Goal: Information Seeking & Learning: Learn about a topic

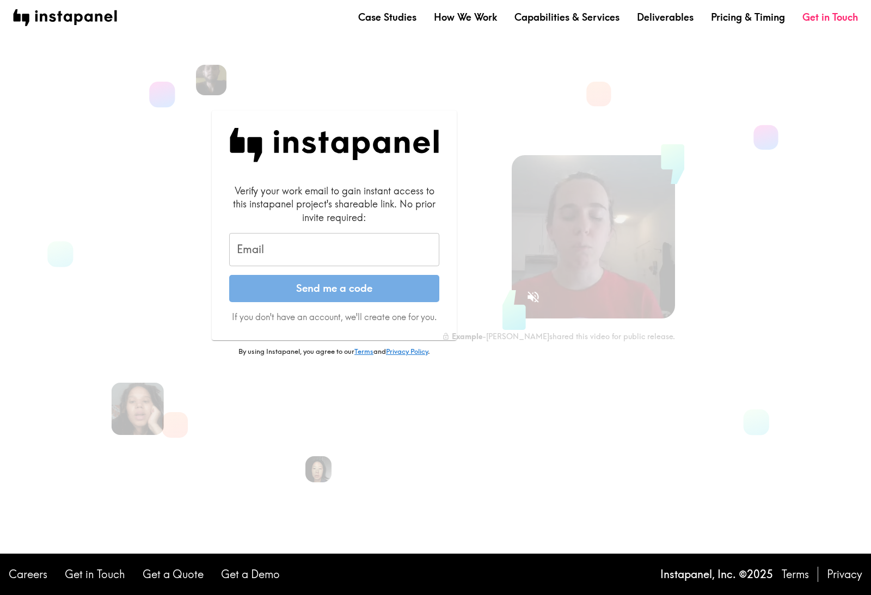
click at [397, 262] on input "Email" at bounding box center [334, 250] width 210 height 34
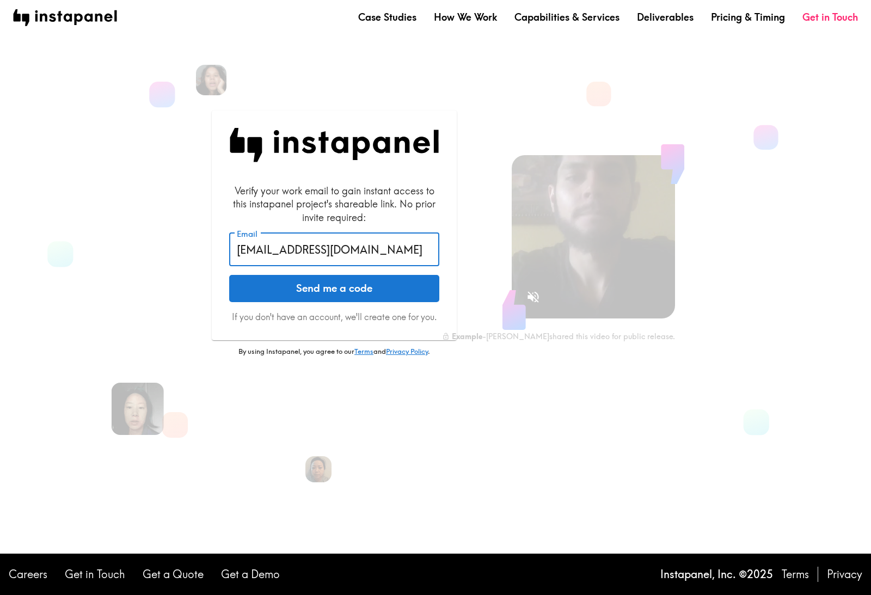
type input "[EMAIL_ADDRESS][DOMAIN_NAME]"
click at [334, 302] on button "Send me a code" at bounding box center [334, 288] width 210 height 27
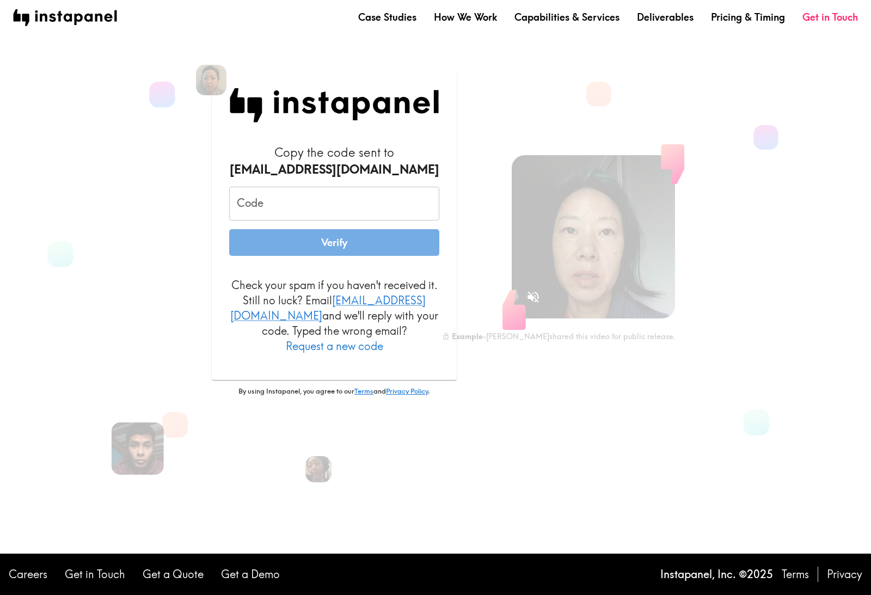
click at [297, 216] on input "Code" at bounding box center [334, 204] width 210 height 34
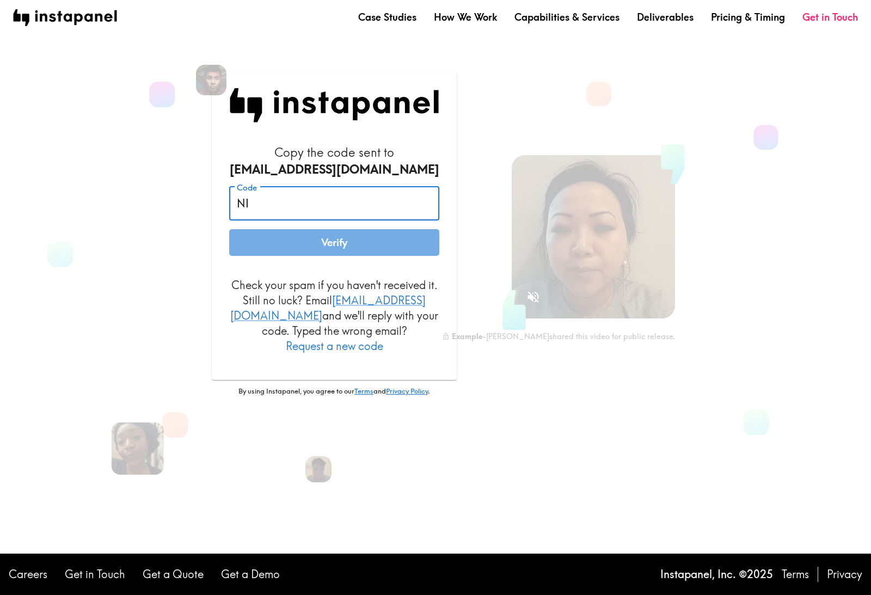
type input "N"
type input "NIKGYPTH5"
click at [334, 256] on button "Verify" at bounding box center [334, 242] width 210 height 27
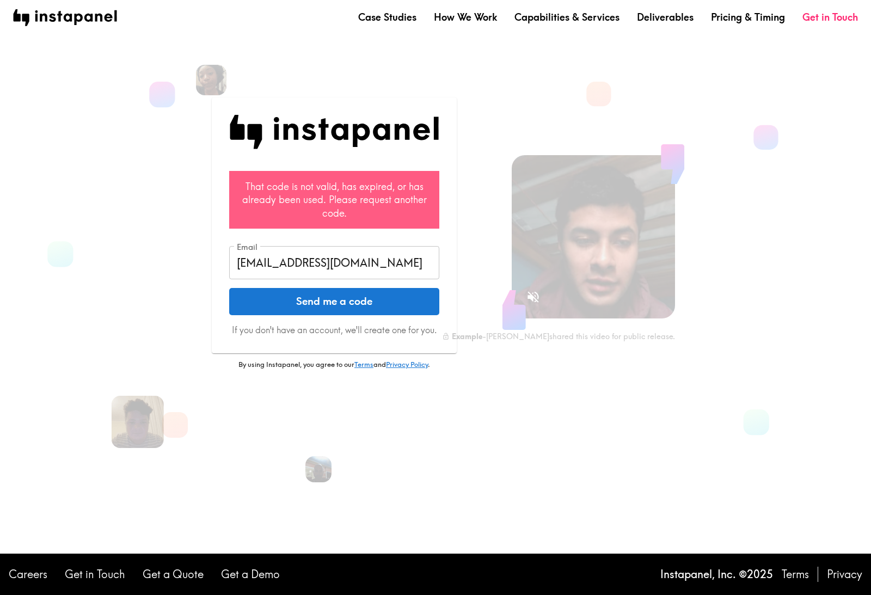
click at [348, 315] on button "Send me a code" at bounding box center [334, 301] width 210 height 27
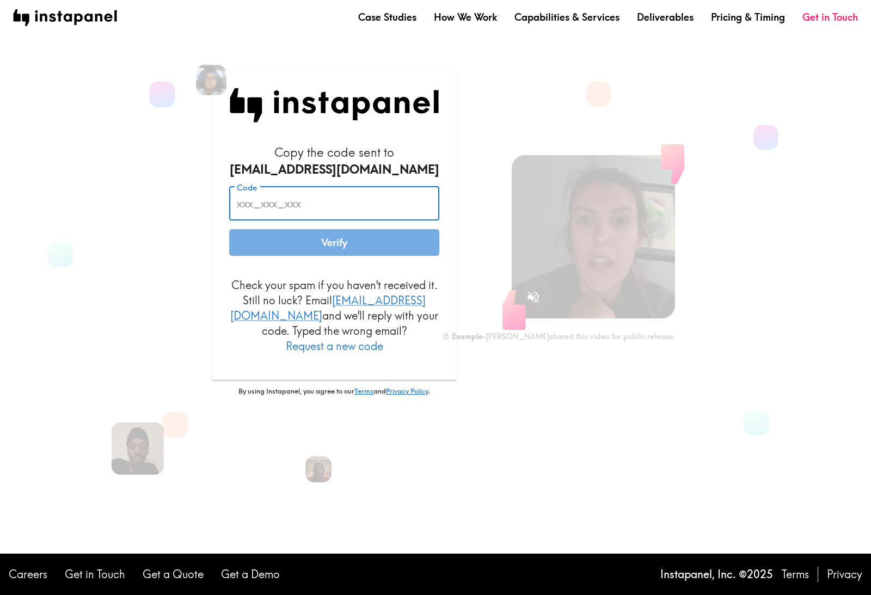
click at [373, 220] on input "Code" at bounding box center [334, 204] width 210 height 34
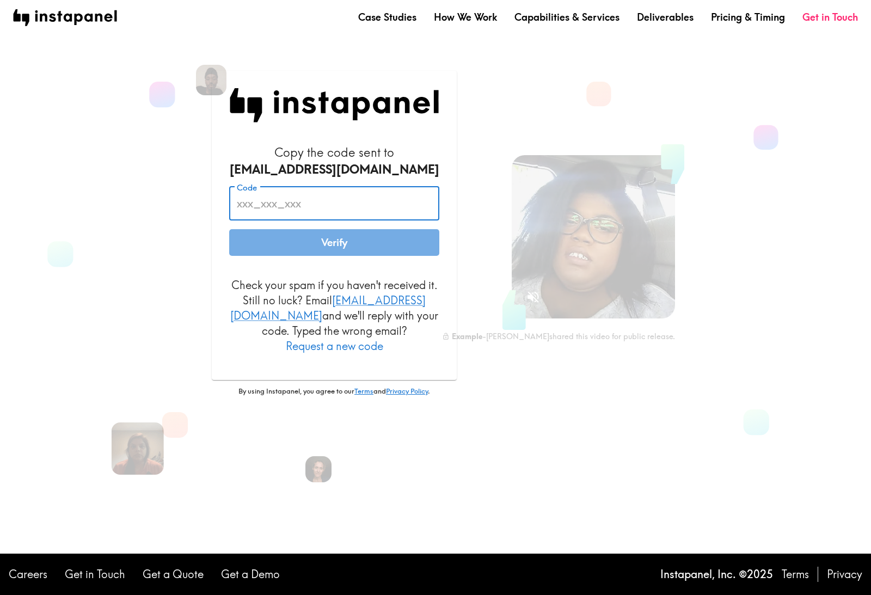
type input "N"
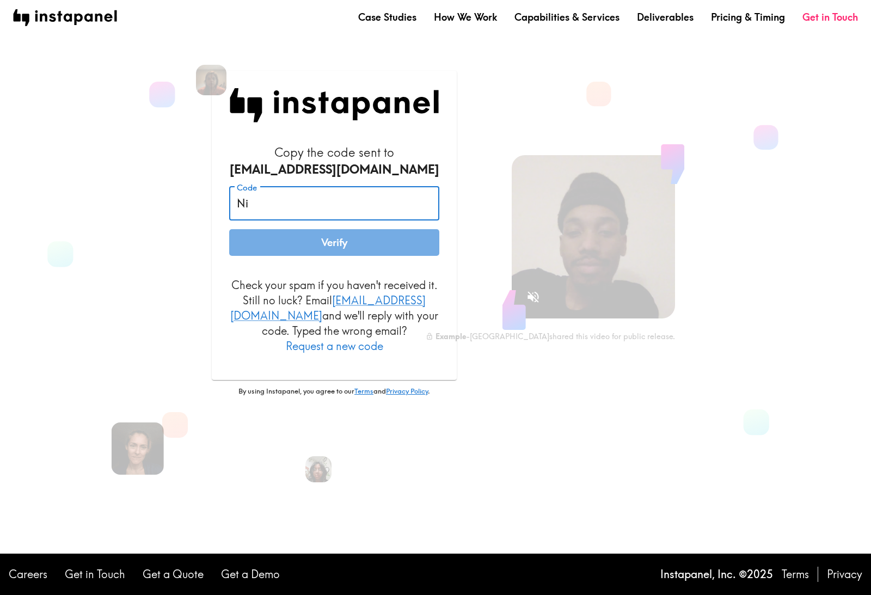
type input "N"
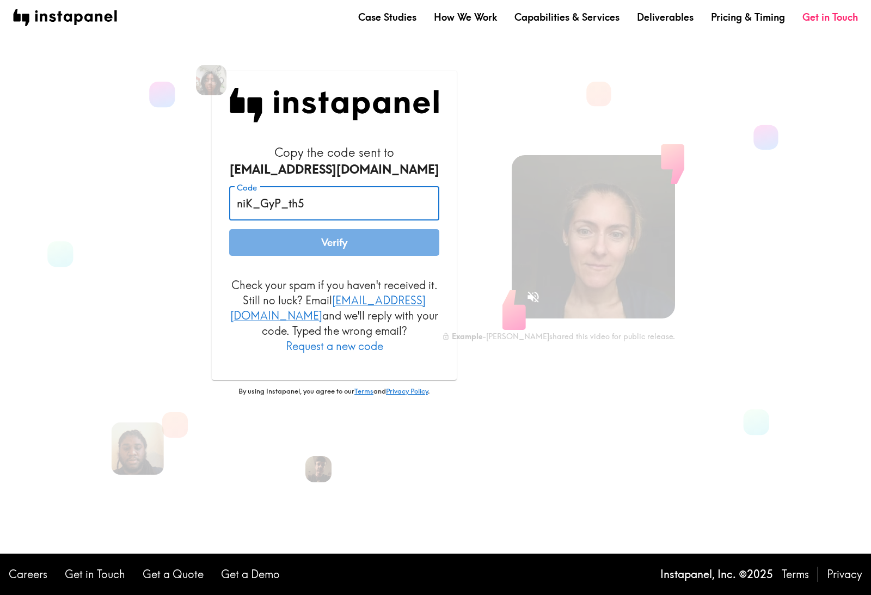
type input "niK_GyP_th5"
click at [334, 256] on button "Verify" at bounding box center [334, 242] width 210 height 27
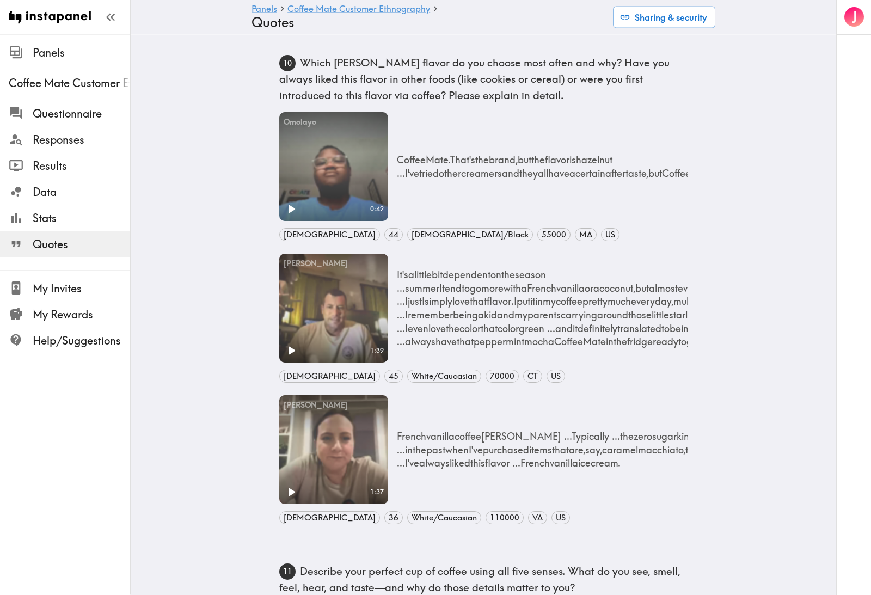
scroll to position [2, 0]
click at [290, 348] on icon "Play" at bounding box center [293, 350] width 8 height 9
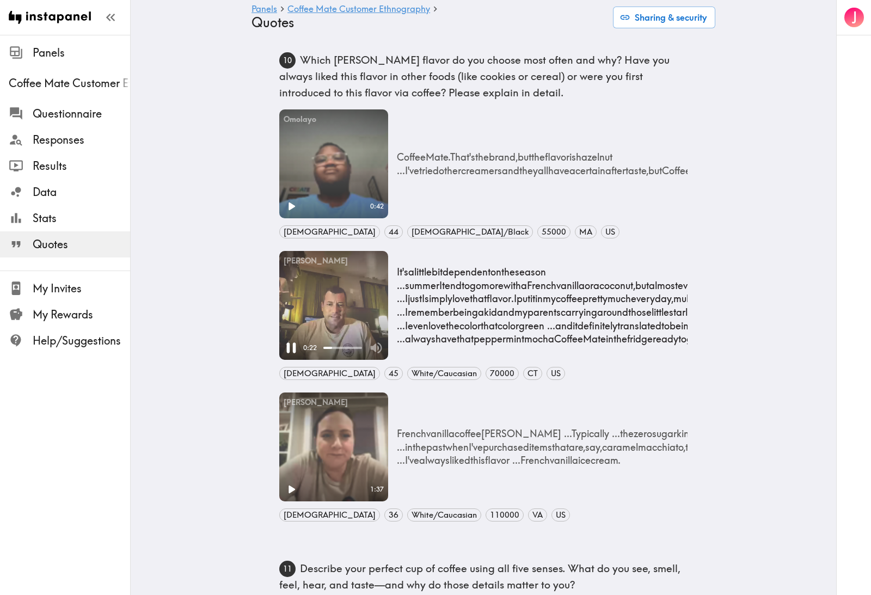
scroll to position [7, 0]
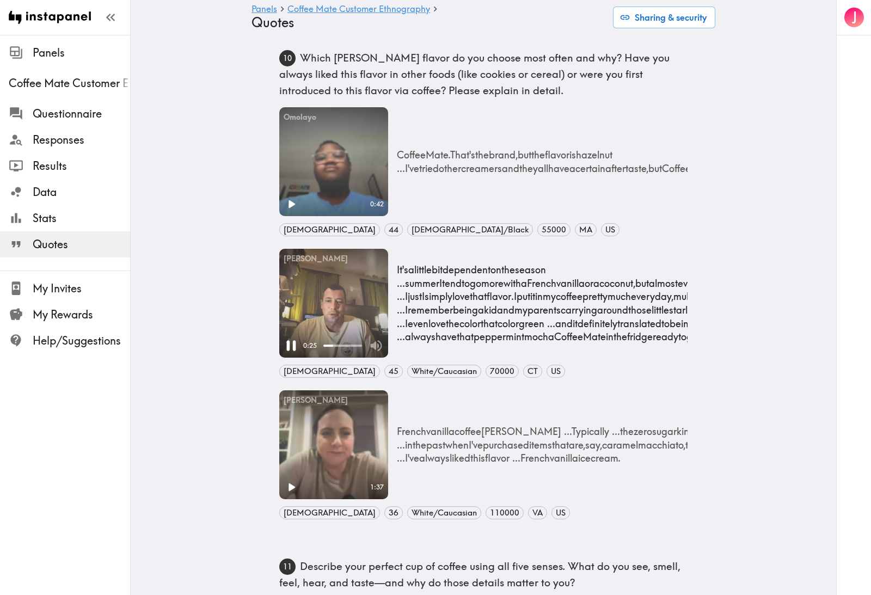
click at [573, 328] on p "It's a little bit dependent on the season ... summer I tend to go more with a F…" at bounding box center [781, 303] width 768 height 81
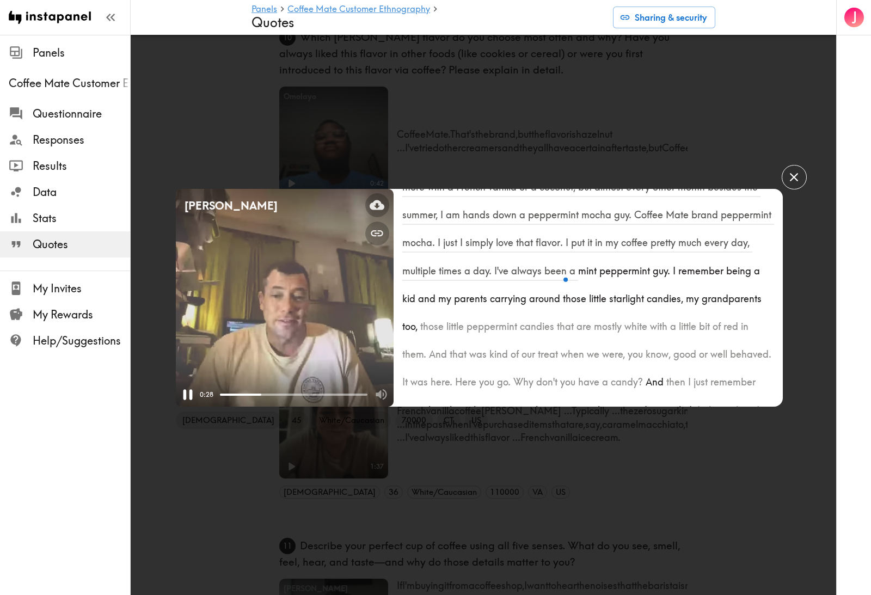
scroll to position [167, 0]
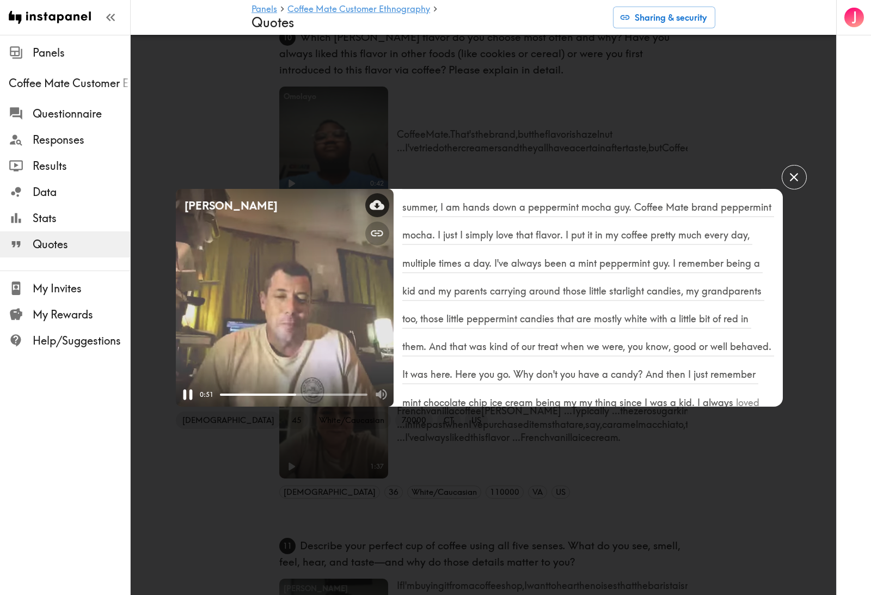
click at [378, 210] on icon at bounding box center [377, 205] width 15 height 10
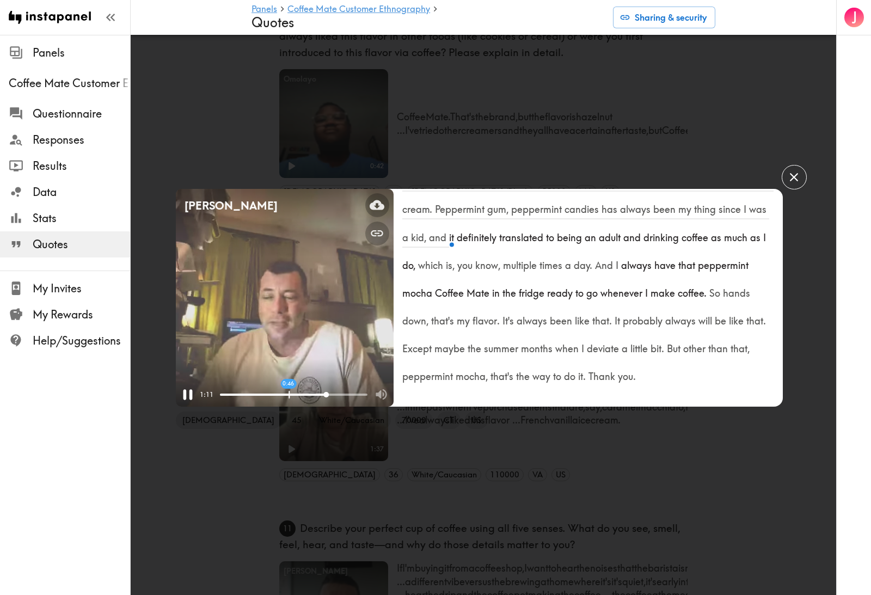
scroll to position [471, 0]
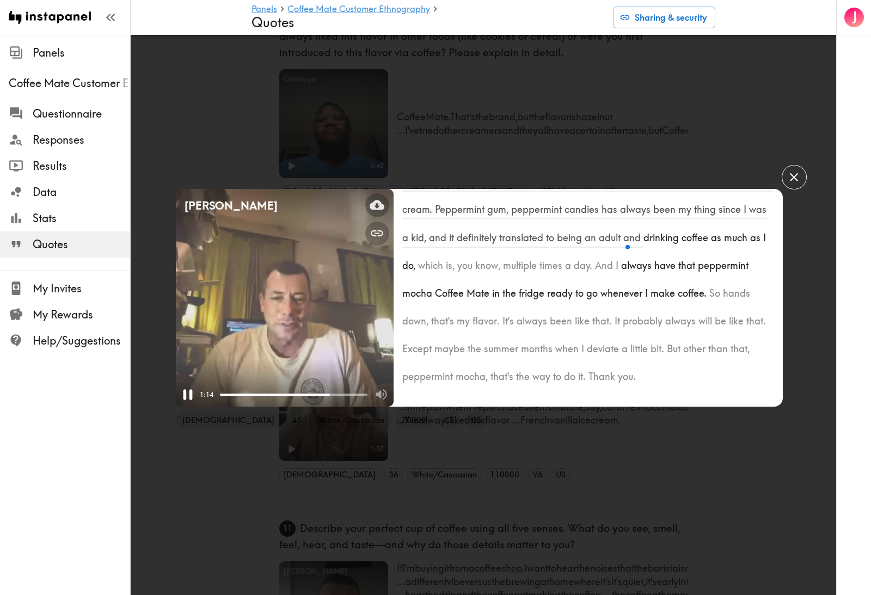
click at [795, 179] on icon "button" at bounding box center [794, 177] width 8 height 8
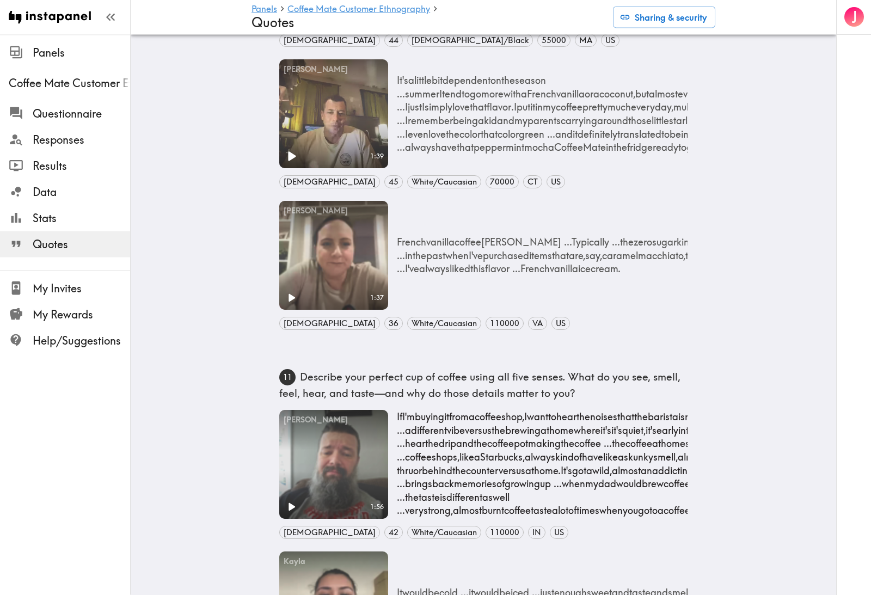
scroll to position [207, 0]
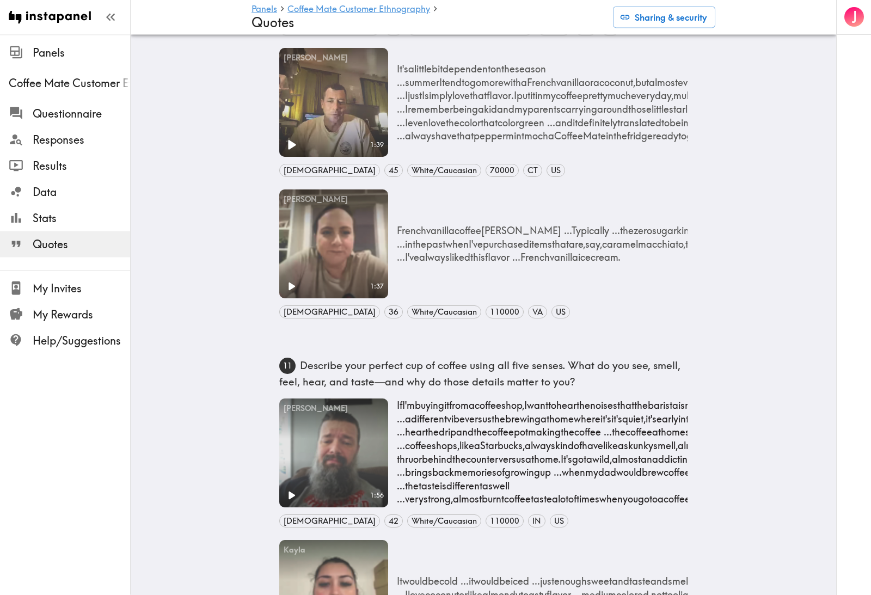
click at [501, 434] on p "If I'm buying it from a coffee shop, I want to hear the noises that the barista…" at bounding box center [654, 459] width 515 height 121
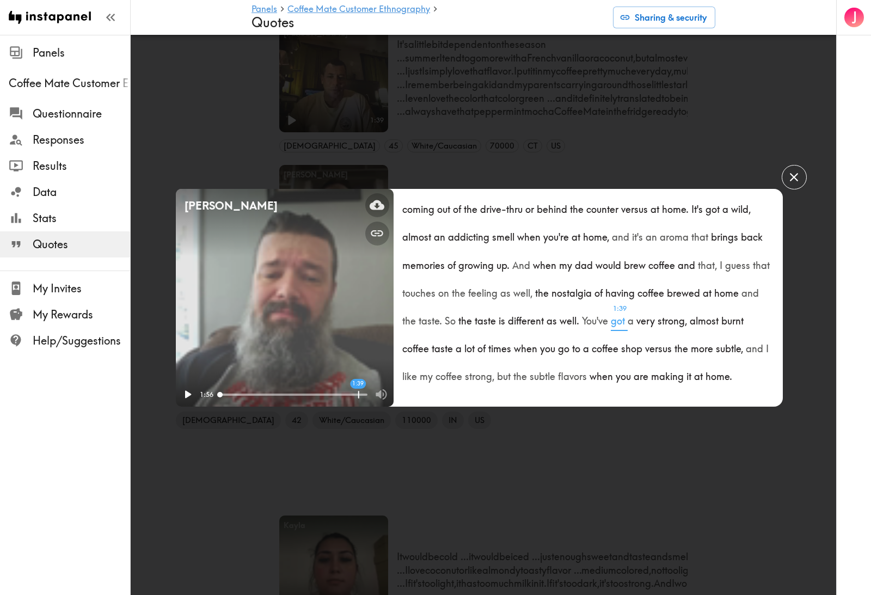
scroll to position [248, 0]
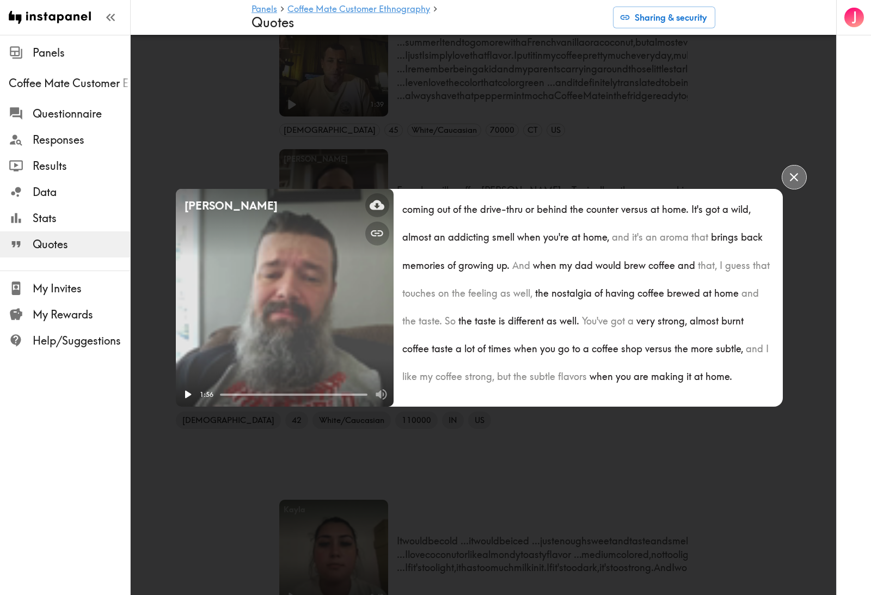
click at [794, 181] on icon "button" at bounding box center [794, 177] width 8 height 8
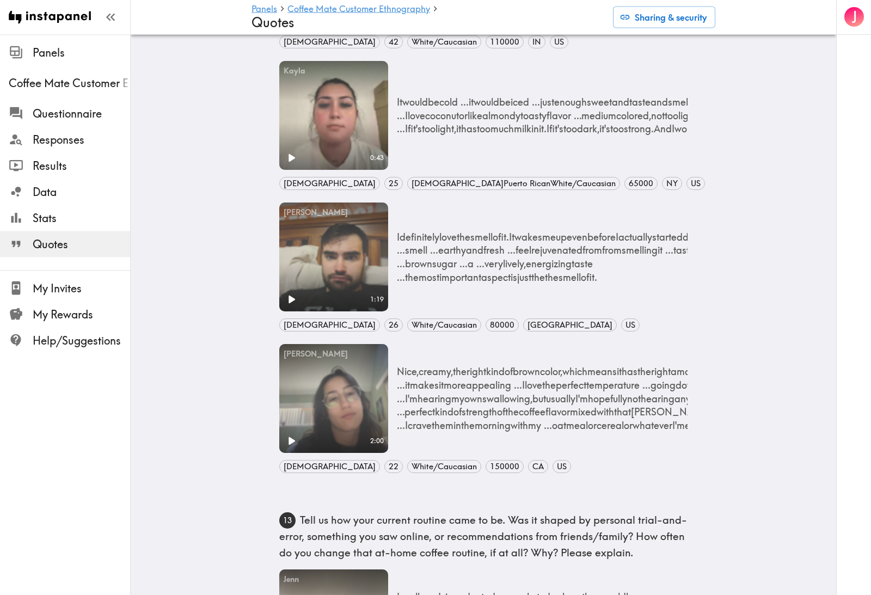
scroll to position [688, 0]
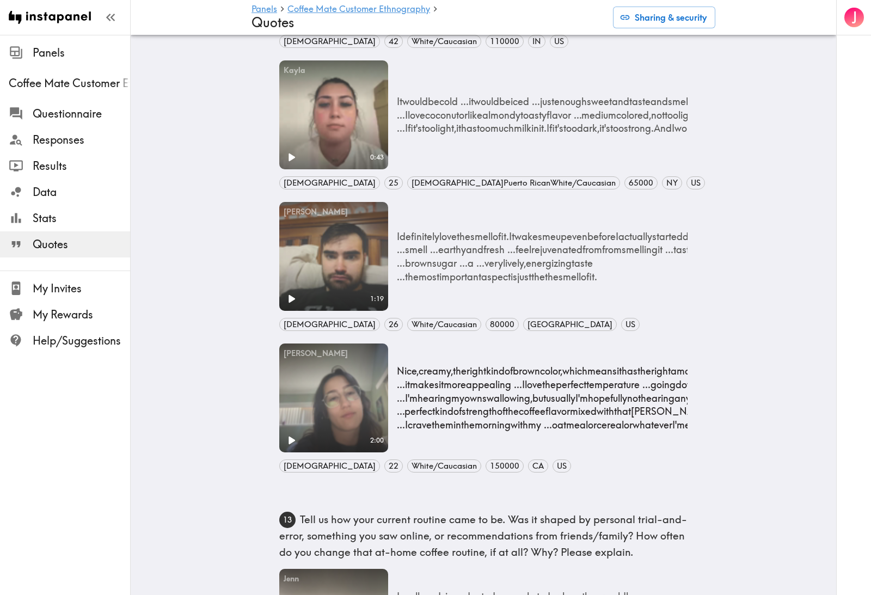
click at [522, 424] on p "Nice, creamy, the right kind of brown color, which means it has the right amoun…" at bounding box center [864, 397] width 934 height 67
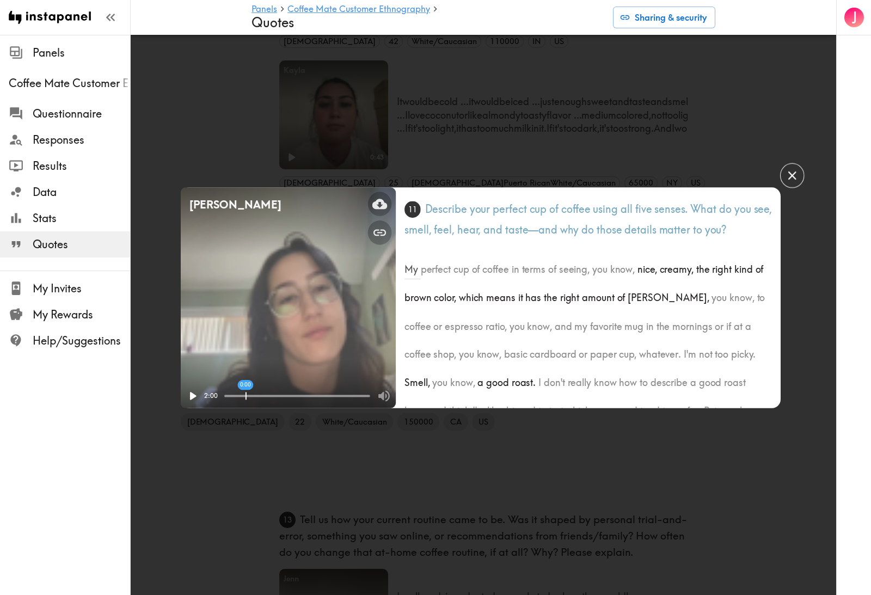
click at [293, 310] on video "Your browser does not support the video tag." at bounding box center [287, 297] width 215 height 220
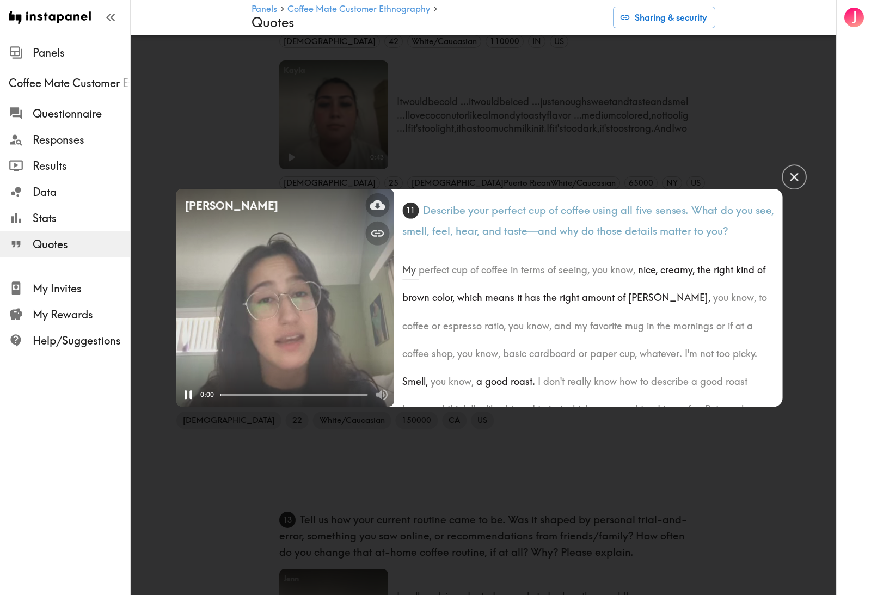
click at [148, 399] on div "[PERSON_NAME] Your browser does not support the video tag. 0:00 0:00 [DEMOGRAPH…" at bounding box center [435, 297] width 871 height 595
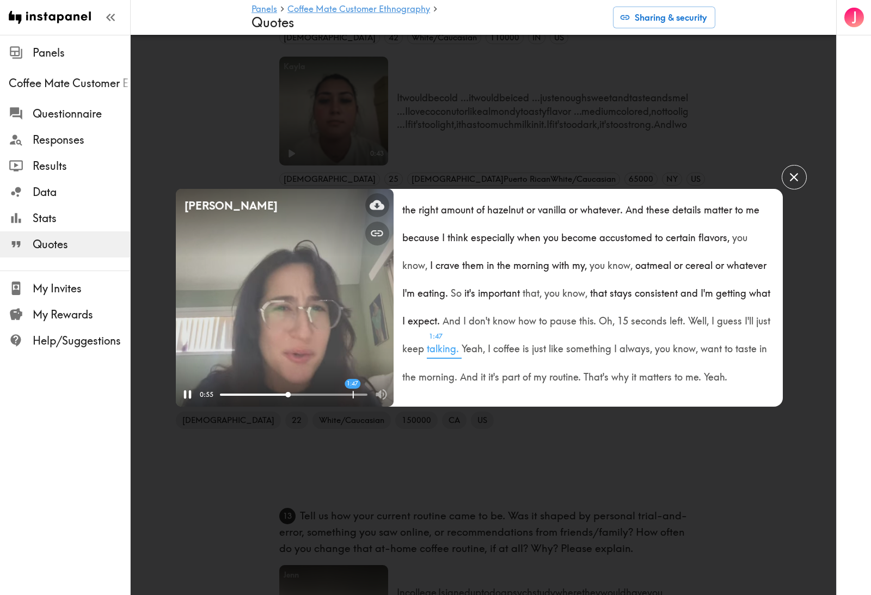
scroll to position [709, 0]
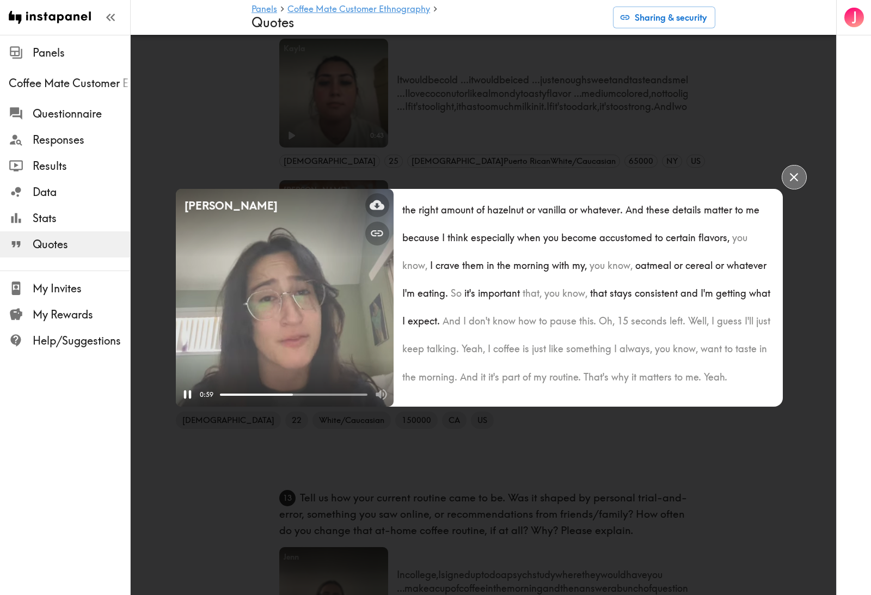
click at [790, 185] on icon "button" at bounding box center [794, 177] width 15 height 15
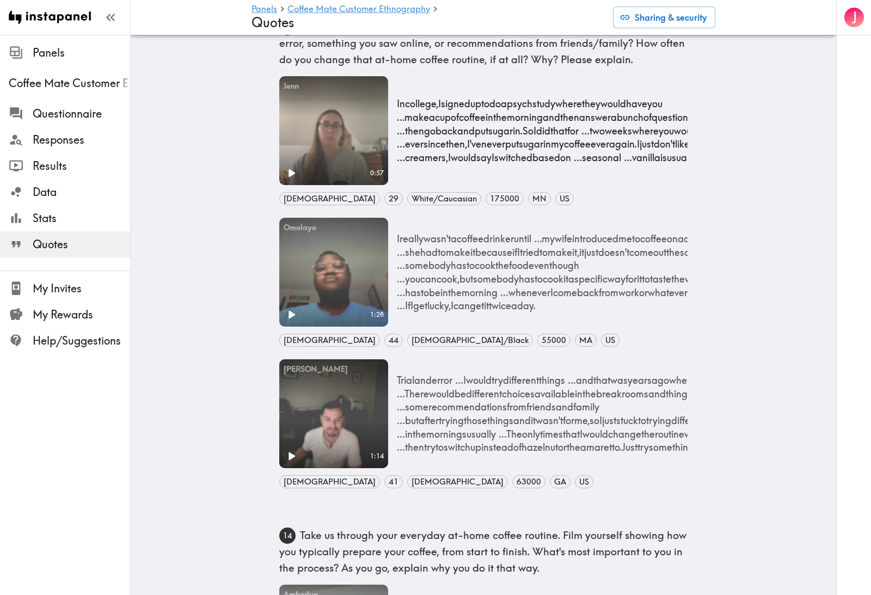
scroll to position [1307, 0]
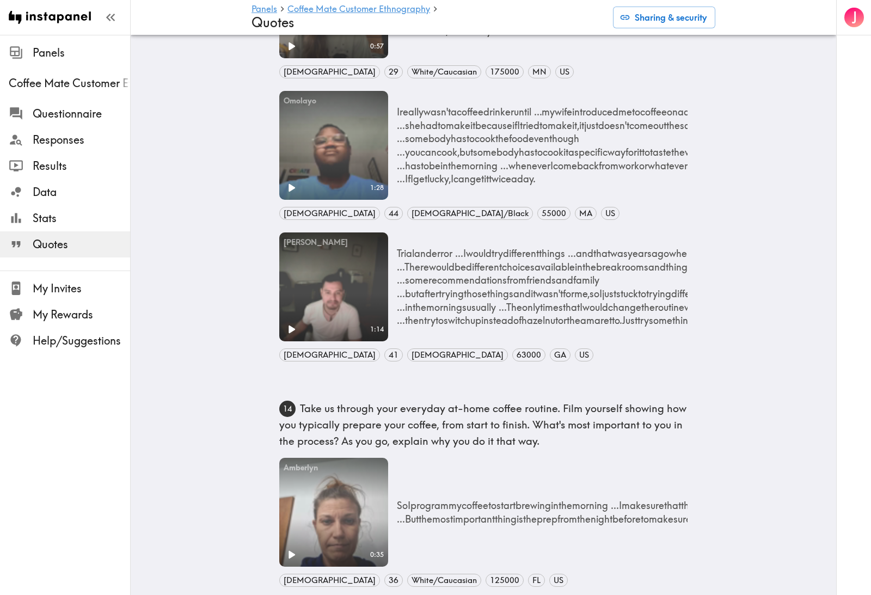
click at [468, 145] on p "I really wasn't a coffee drinker until ... my wife introduced me to coffee on a…" at bounding box center [647, 145] width 501 height 81
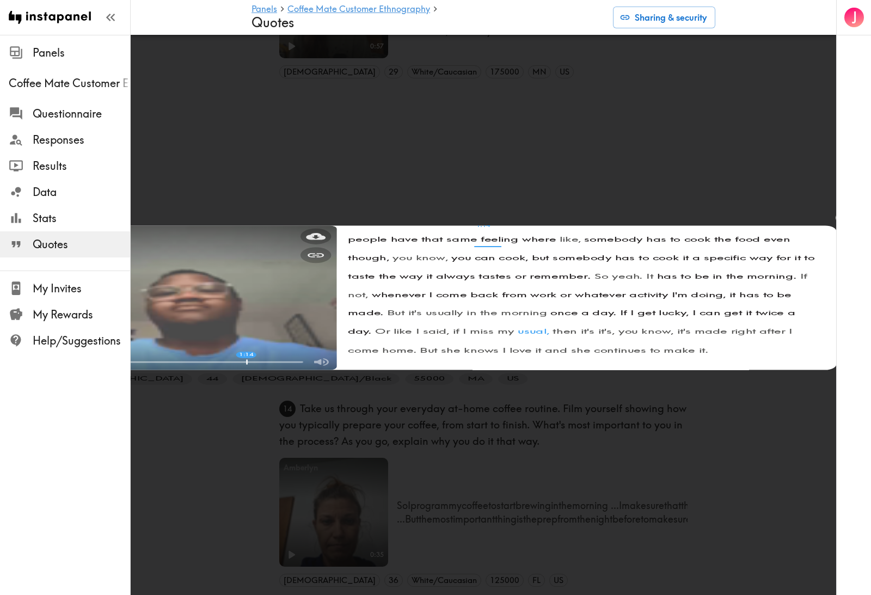
scroll to position [297, 0]
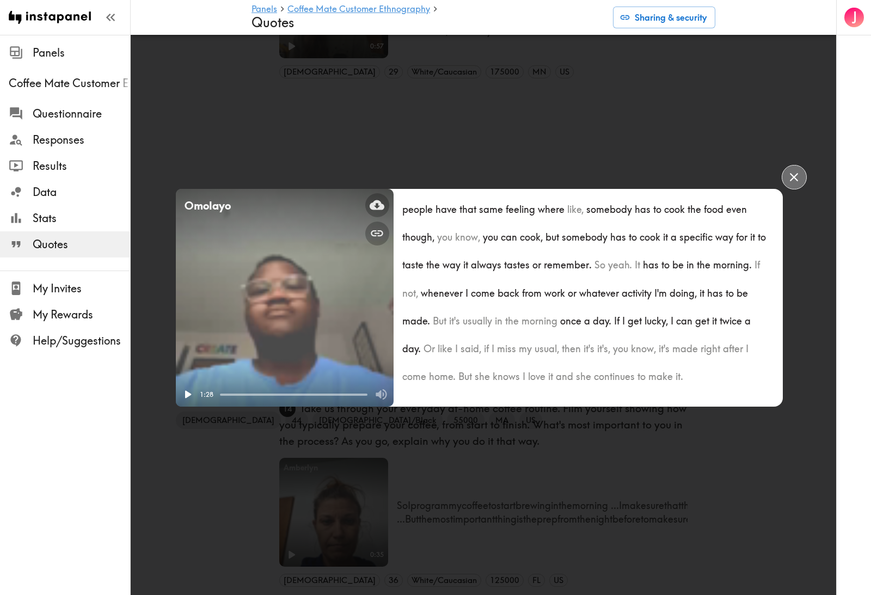
click at [794, 185] on icon "button" at bounding box center [794, 177] width 15 height 15
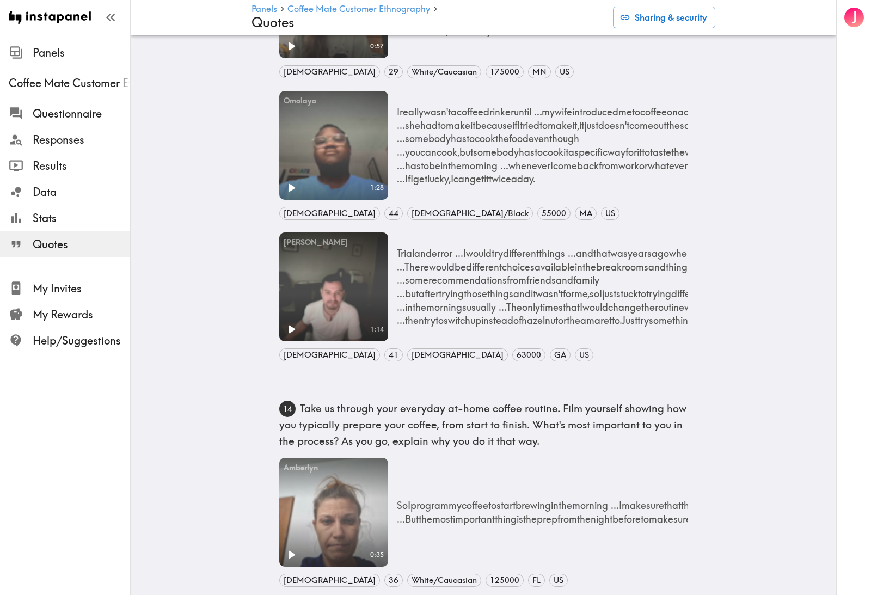
click at [534, 277] on p "Trial and error ... I would try different things ... and that was years ago whe…" at bounding box center [655, 287] width 516 height 81
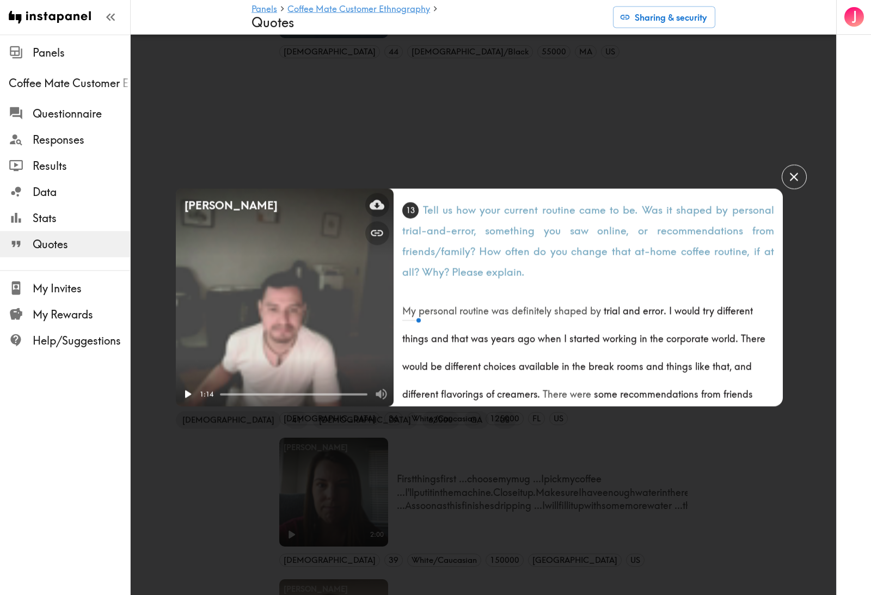
scroll to position [1469, 0]
click at [533, 344] on span "0:09 ago" at bounding box center [528, 335] width 20 height 28
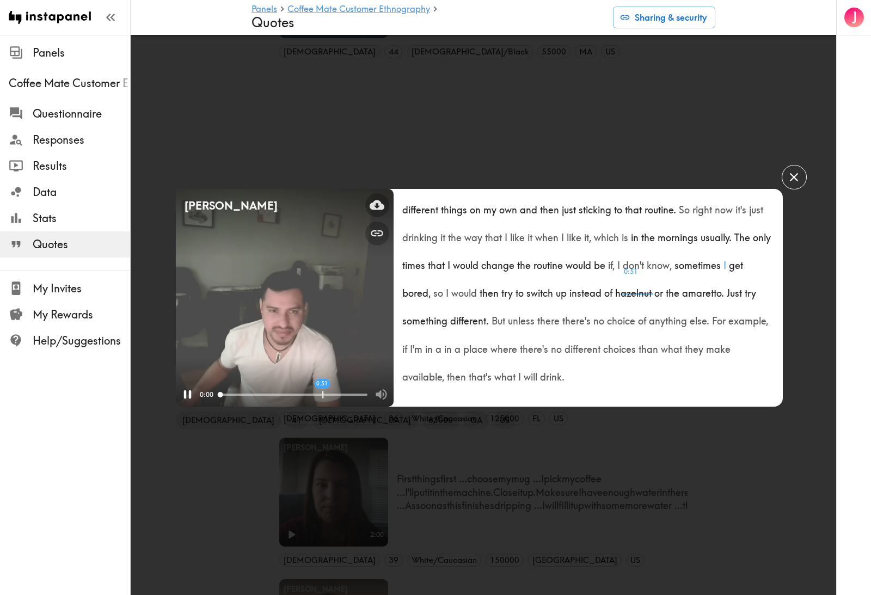
scroll to position [241, 0]
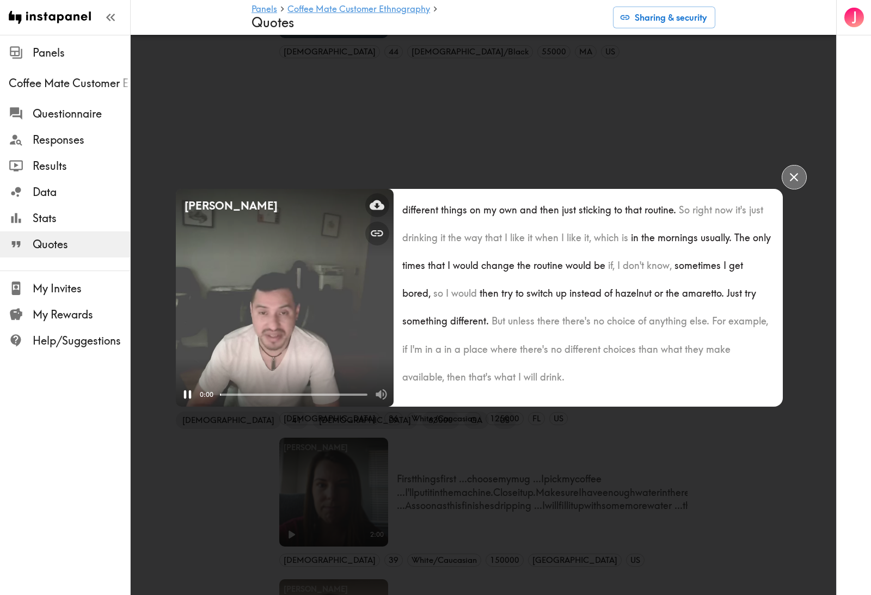
click at [798, 185] on icon "button" at bounding box center [794, 177] width 15 height 15
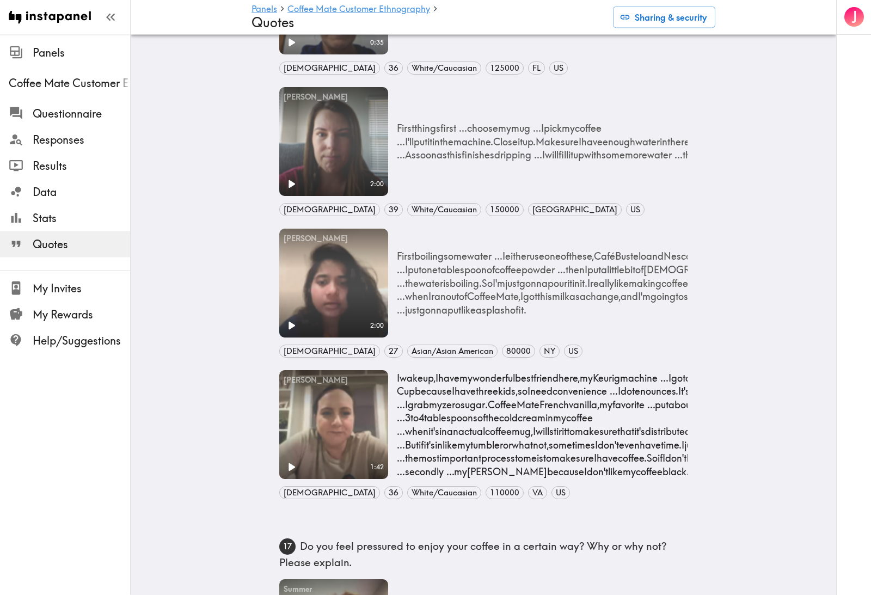
scroll to position [1821, 0]
click at [530, 443] on p "I wake up, I have my wonderful best friend here, my Keurig machine ... I go to …" at bounding box center [626, 423] width 459 height 107
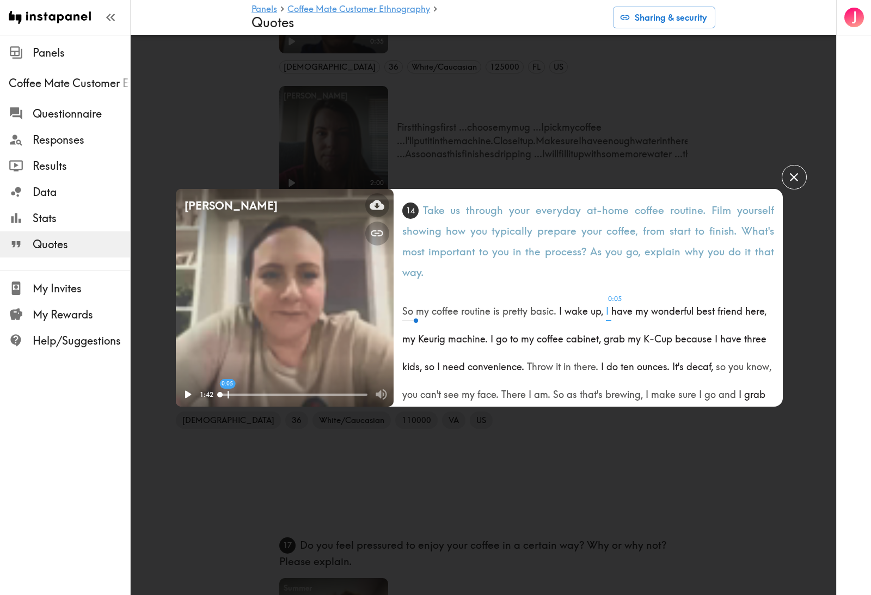
click at [608, 321] on span "0:05 I" at bounding box center [608, 307] width 5 height 28
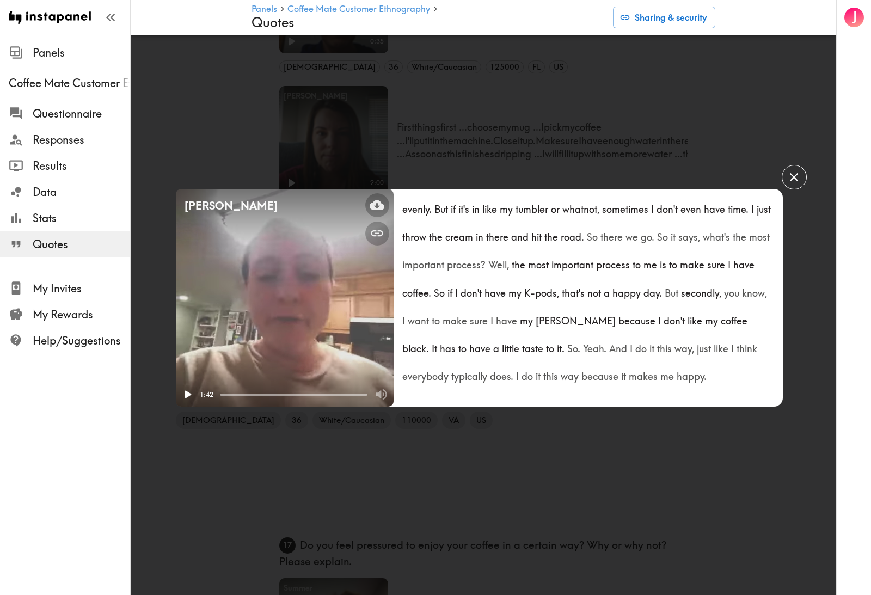
scroll to position [1855, 0]
